Goal: Navigation & Orientation: Understand site structure

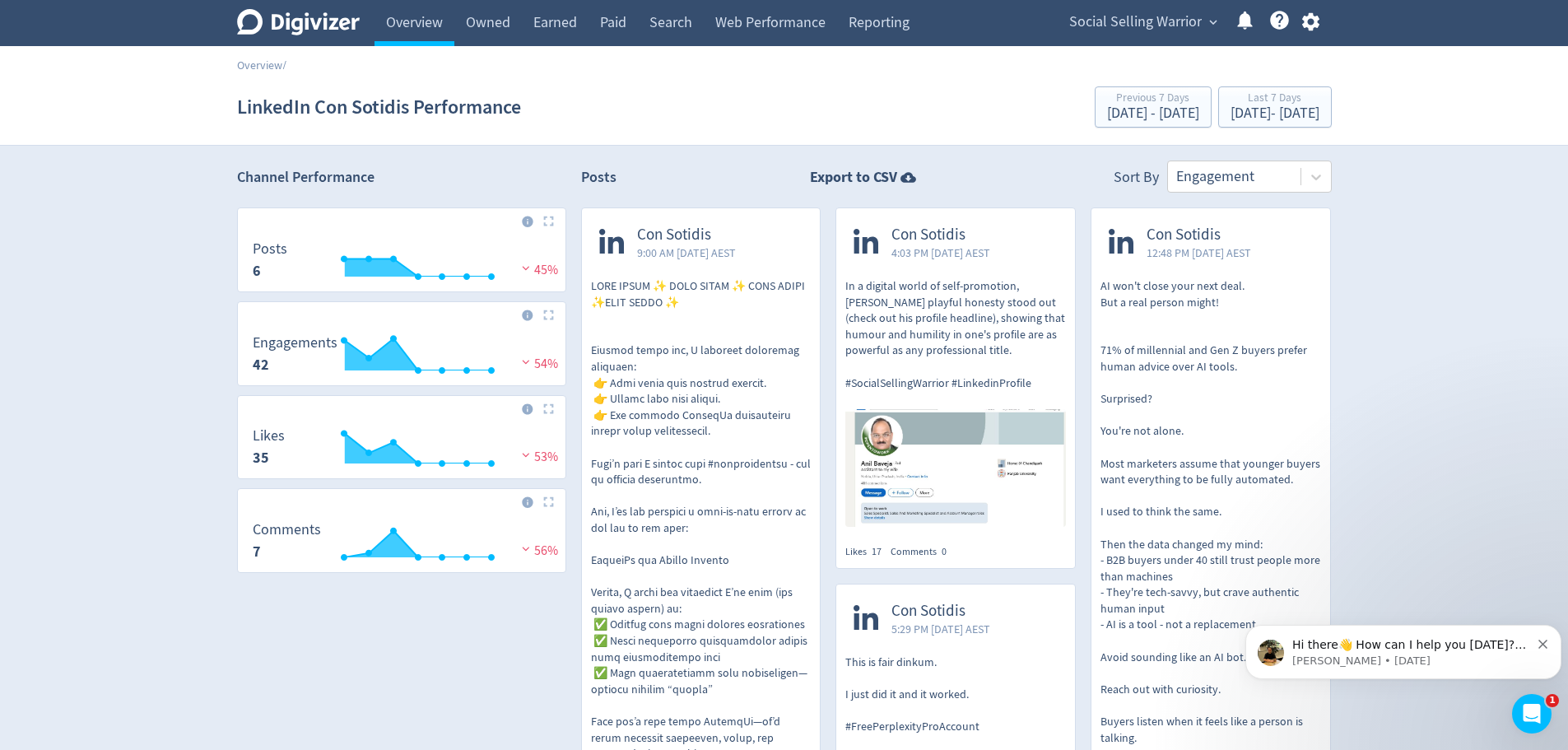
click at [260, 68] on link "Overview" at bounding box center [259, 65] width 45 height 14
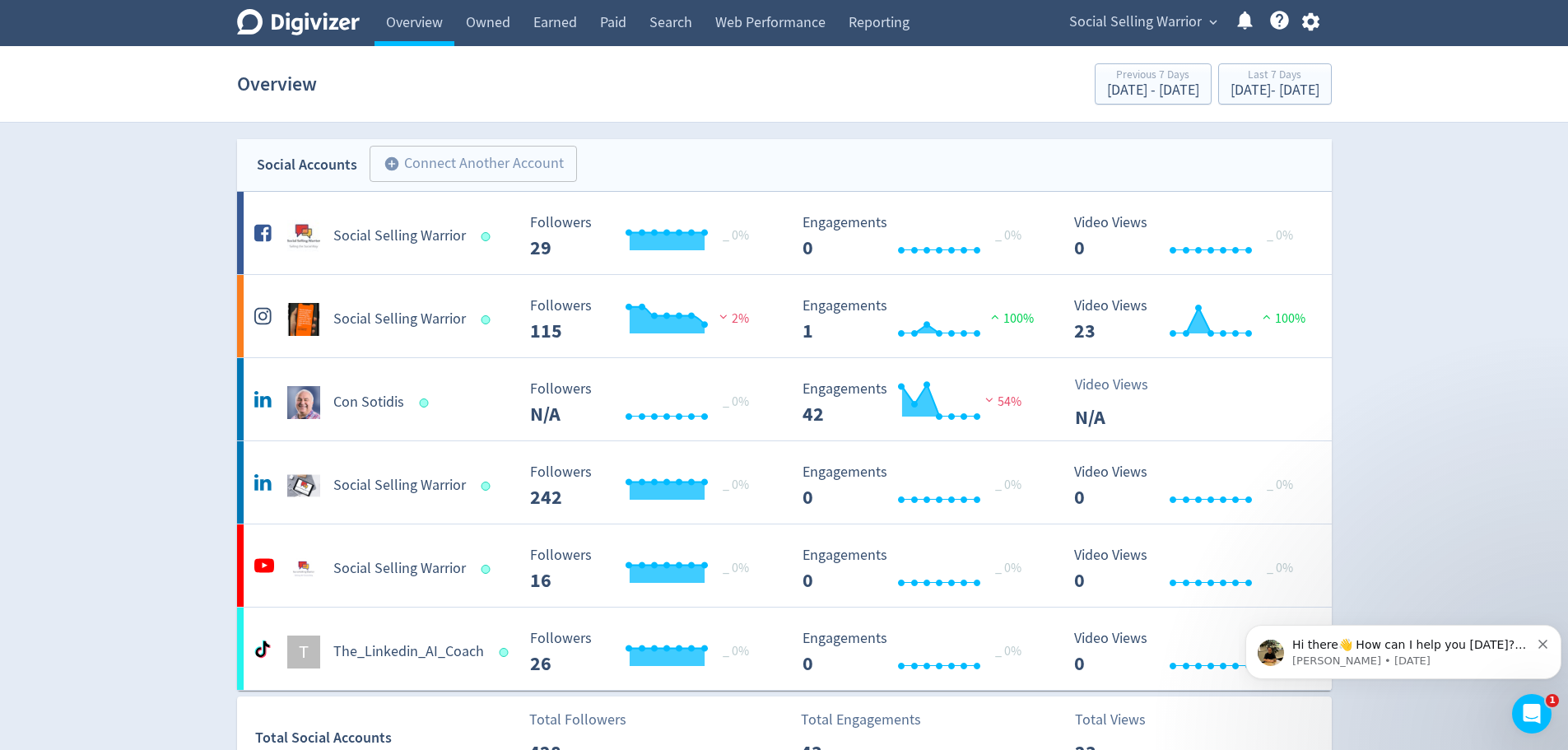
click at [490, 30] on link "Owned" at bounding box center [488, 23] width 68 height 46
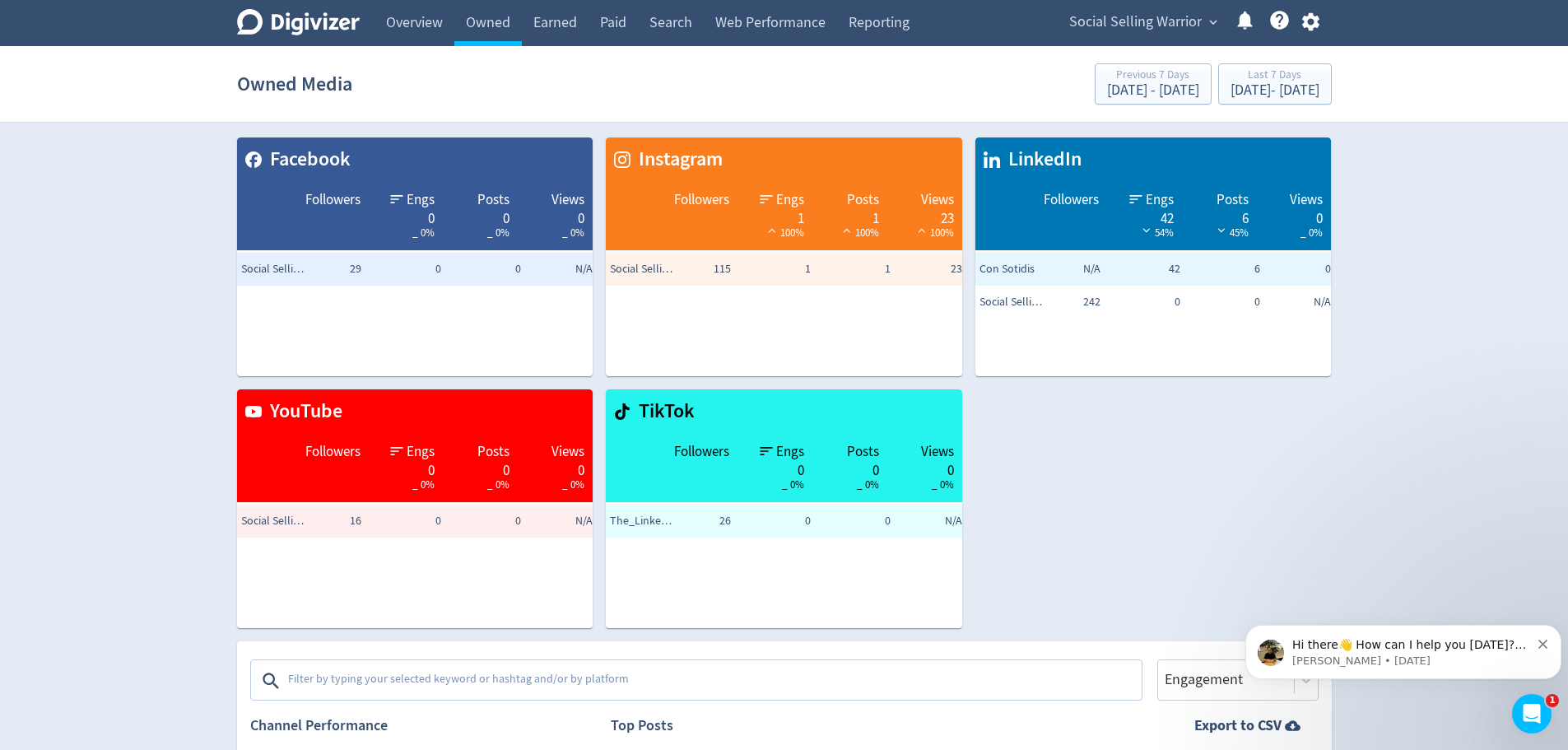
click at [557, 25] on link "Earned" at bounding box center [555, 23] width 67 height 46
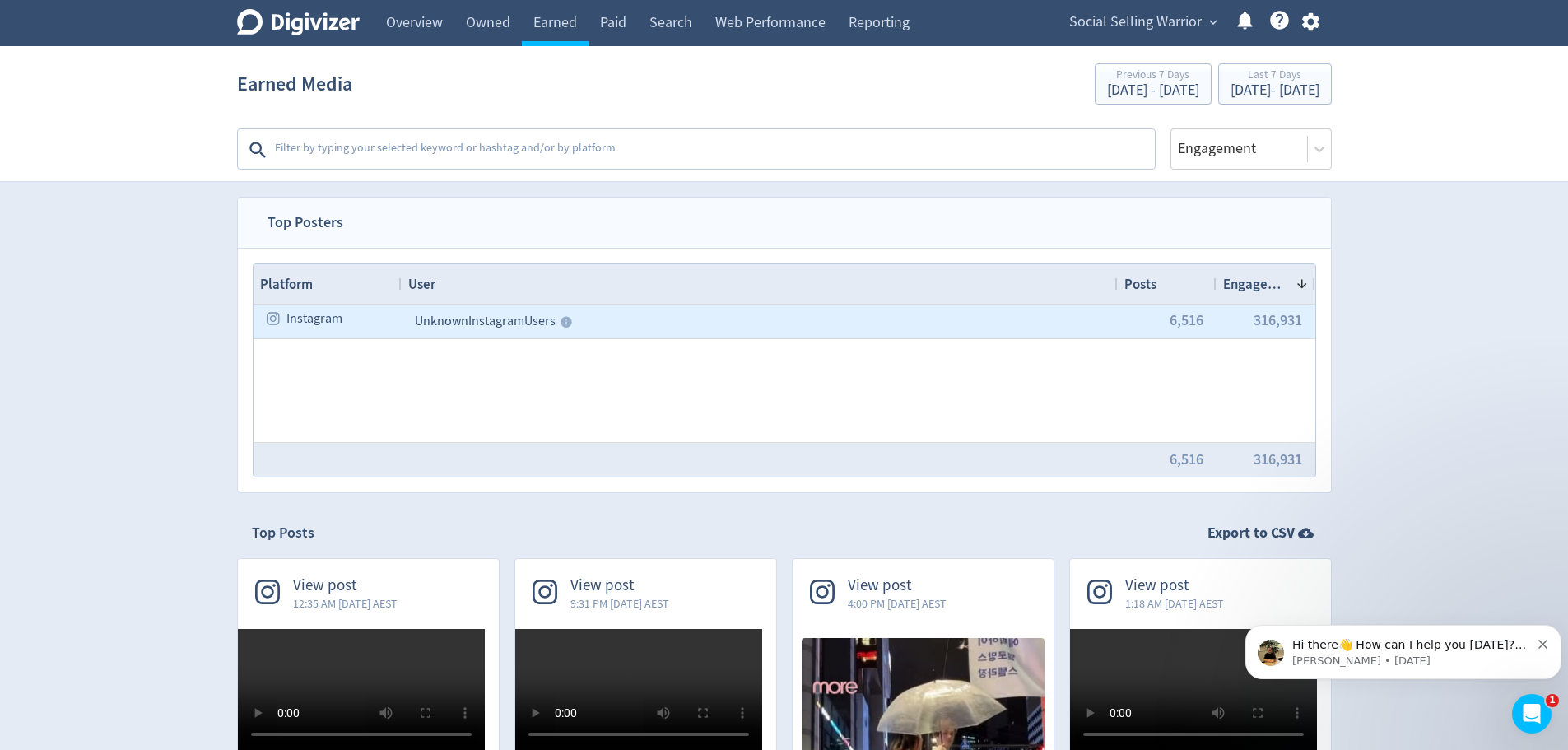
click at [453, 325] on span "Unknown Instagram Users" at bounding box center [485, 321] width 141 height 16
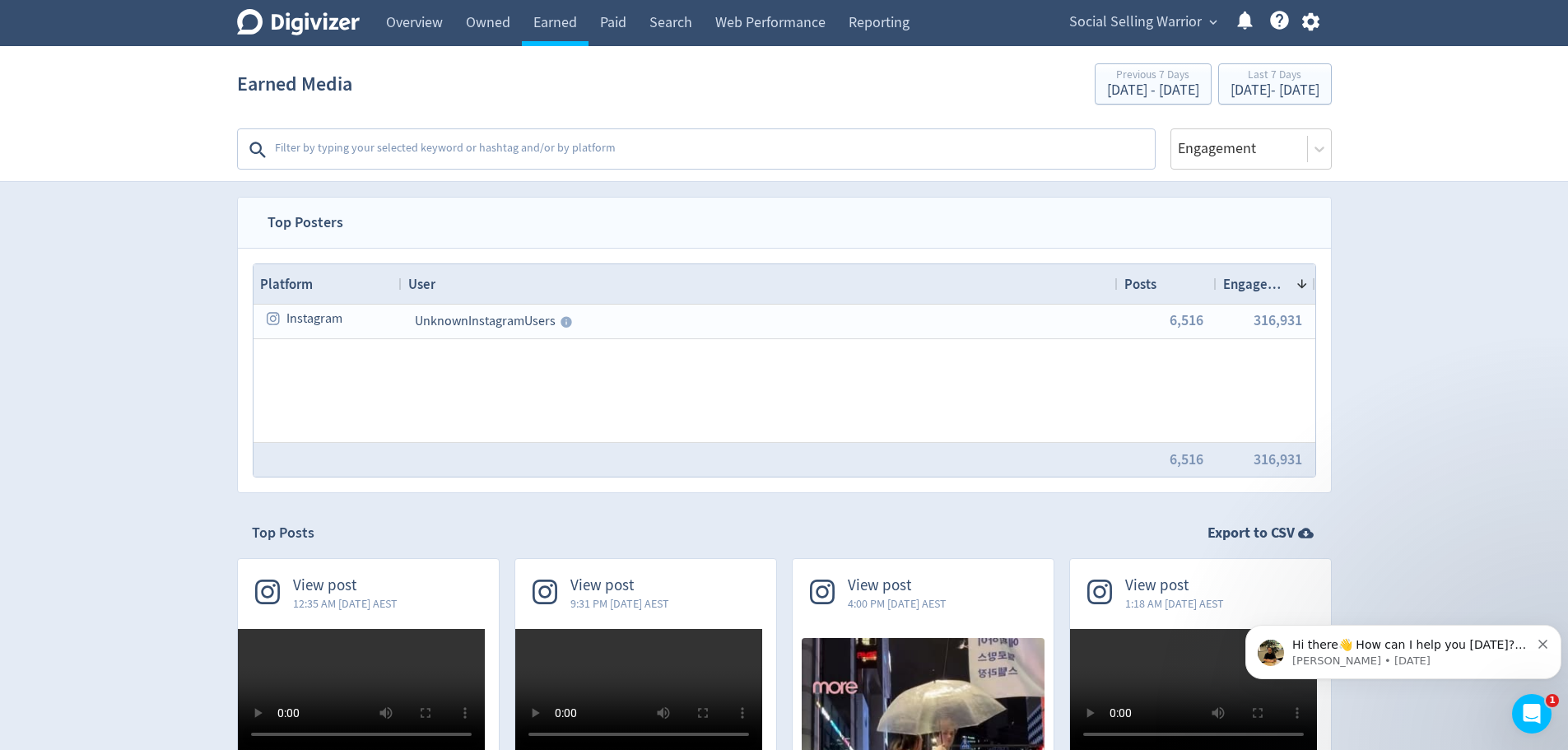
click at [624, 27] on link "Paid" at bounding box center [613, 23] width 49 height 46
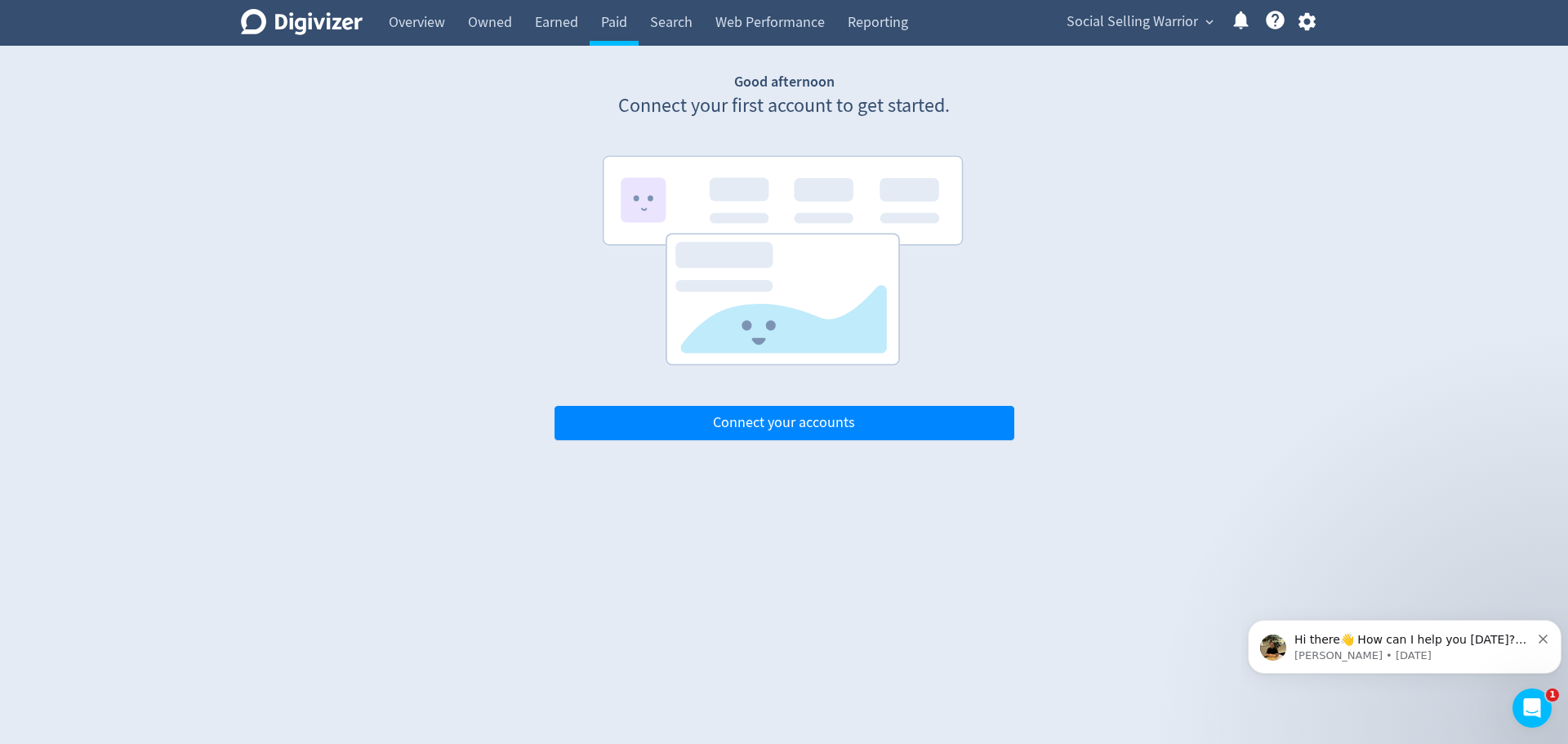
click at [667, 30] on link "Search" at bounding box center [671, 23] width 65 height 46
click at [743, 30] on link "Web Performance" at bounding box center [770, 23] width 132 height 46
click at [879, 25] on link "Reporting" at bounding box center [878, 23] width 83 height 46
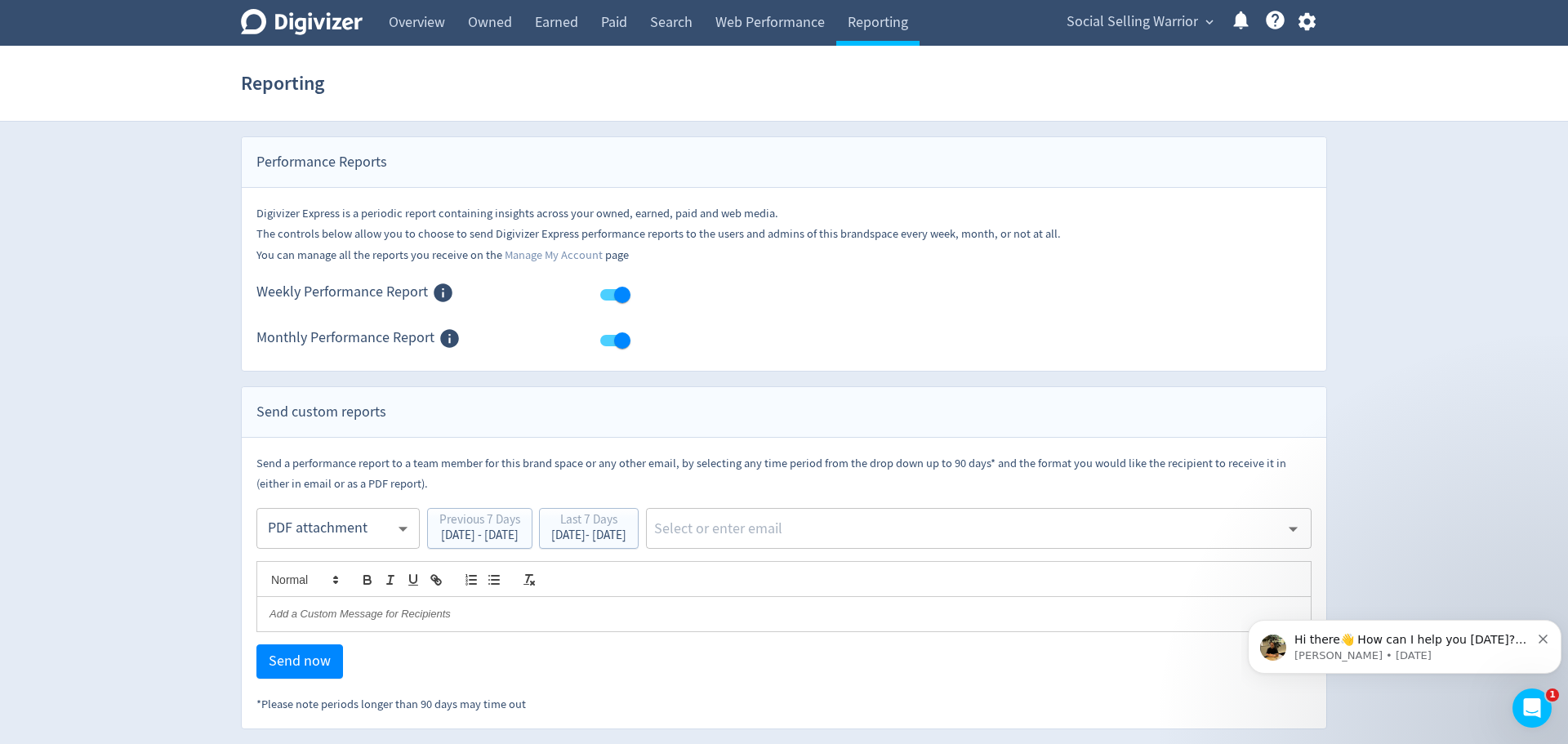
click at [400, 25] on link "Overview" at bounding box center [416, 23] width 80 height 46
